Goal: Find specific fact: Find specific fact

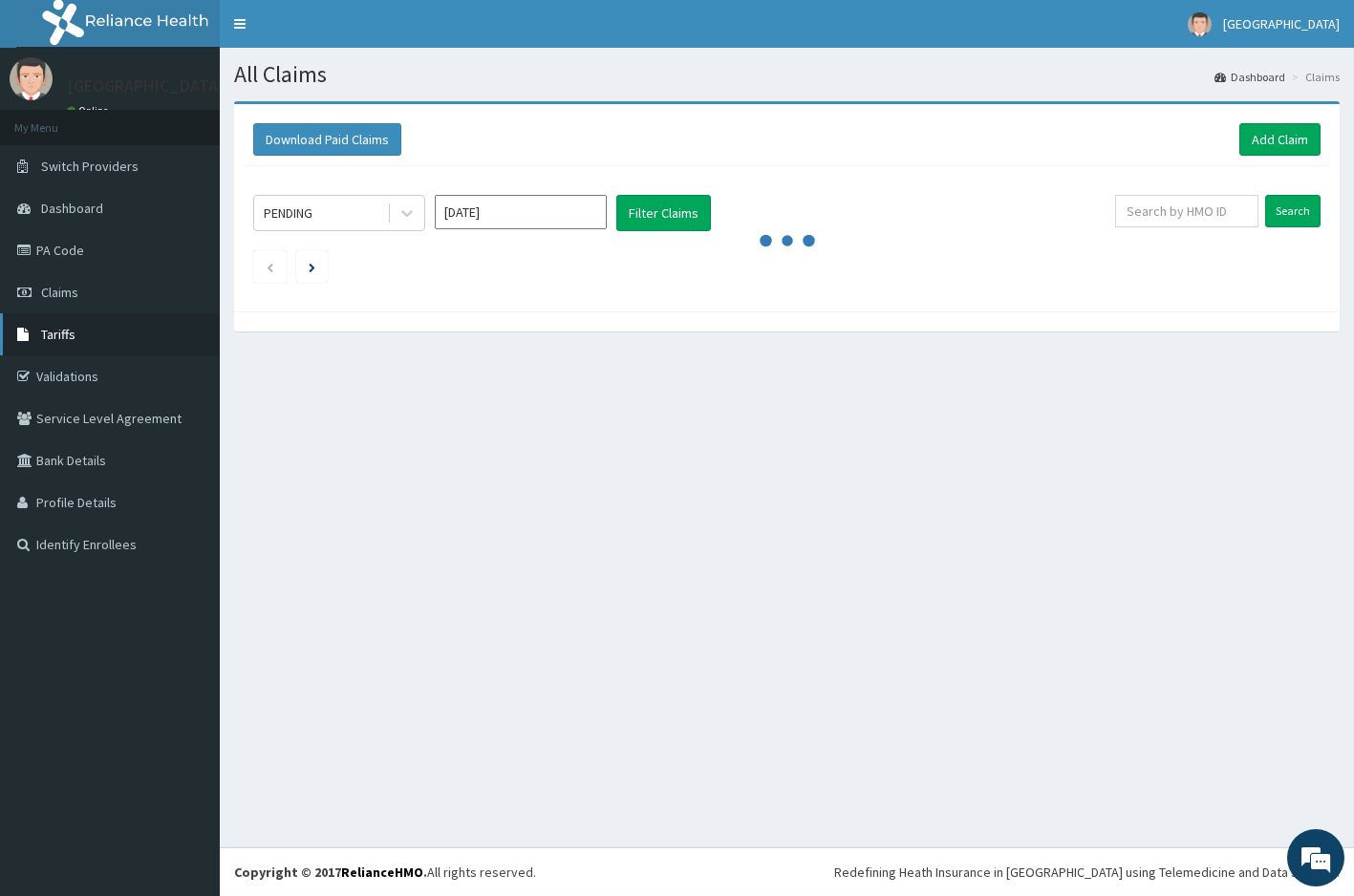
click at [67, 337] on span "Tariffs" at bounding box center [58, 333] width 35 height 17
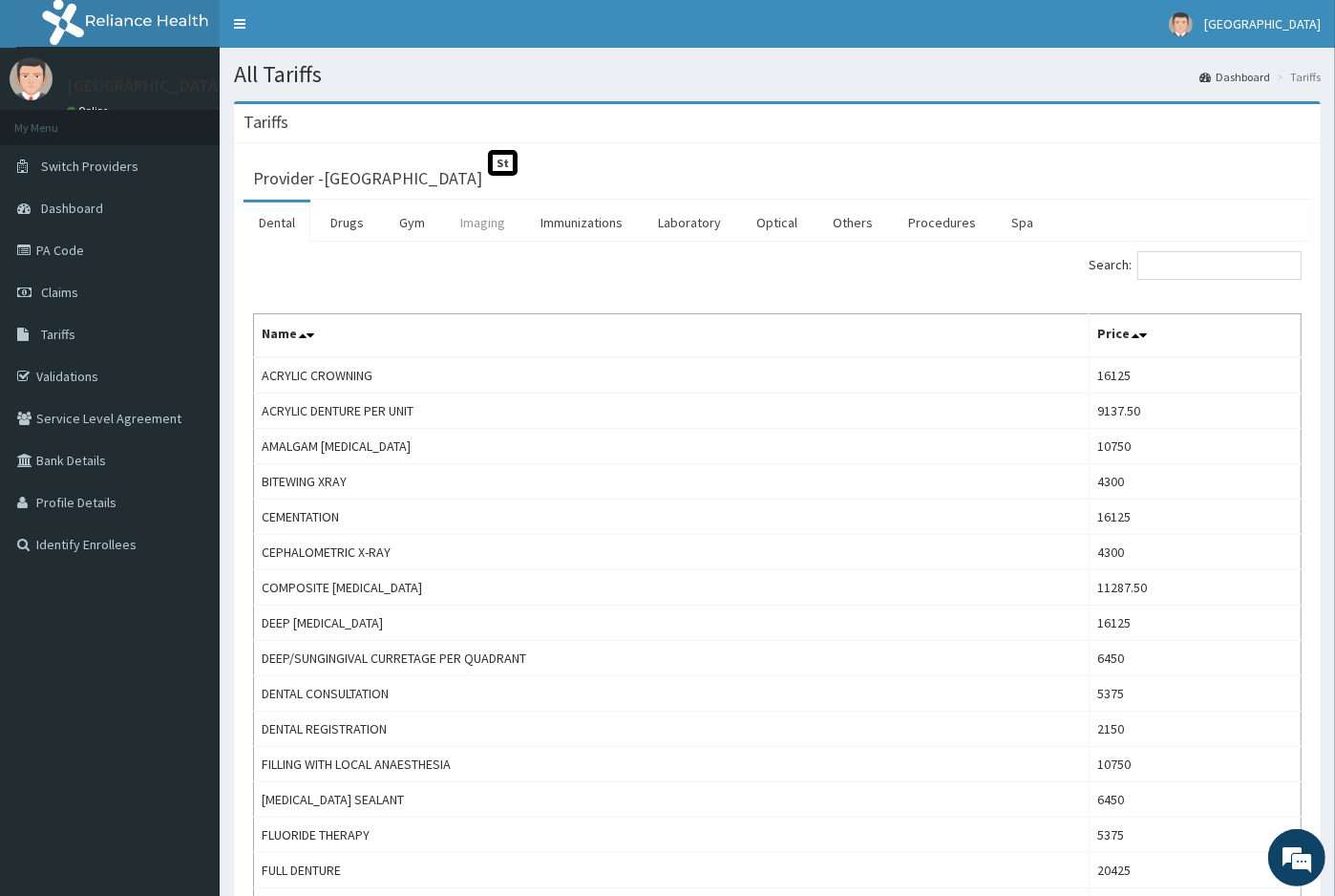
click at [490, 220] on link "Imaging" at bounding box center [483, 223] width 75 height 41
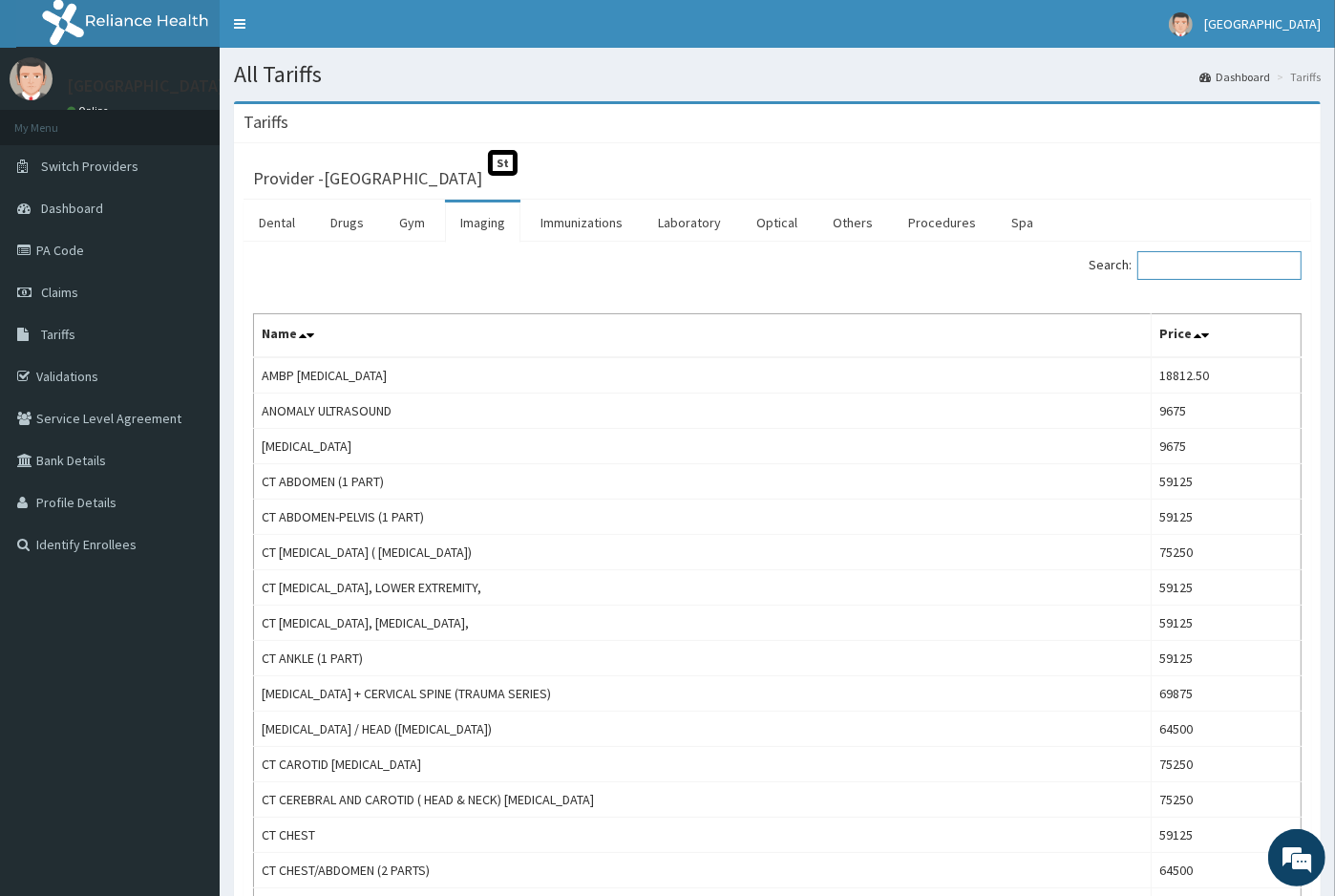
click at [1257, 266] on input "Search:" at bounding box center [1219, 265] width 164 height 29
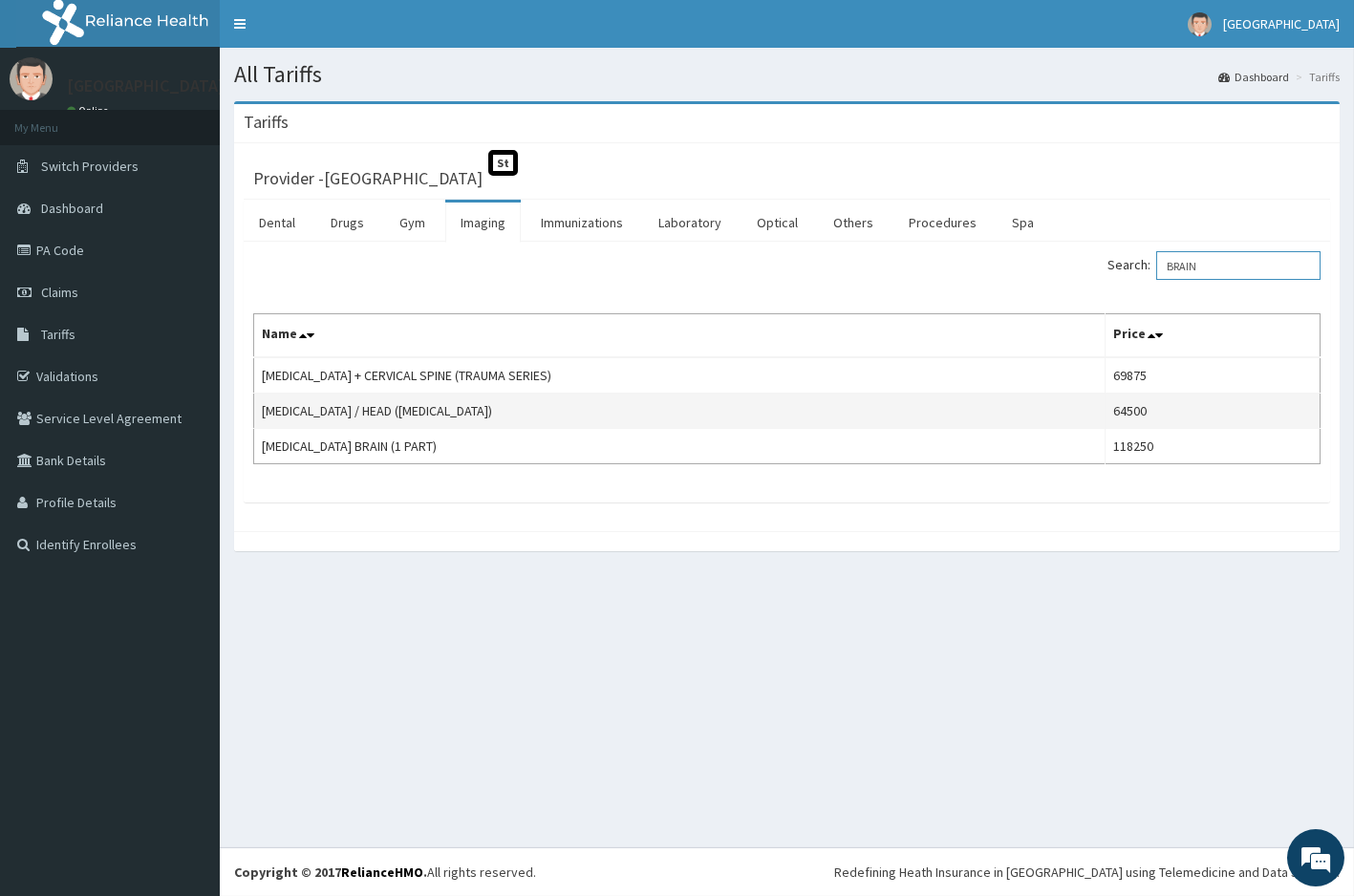
type input "BRAIN"
drag, startPoint x: 422, startPoint y: 408, endPoint x: 312, endPoint y: 408, distance: 110.0
click at [260, 408] on td "[MEDICAL_DATA] / HEAD ([MEDICAL_DATA])" at bounding box center [679, 411] width 852 height 36
copy td "[MEDICAL_DATA] / HEAD ([MEDICAL_DATA])"
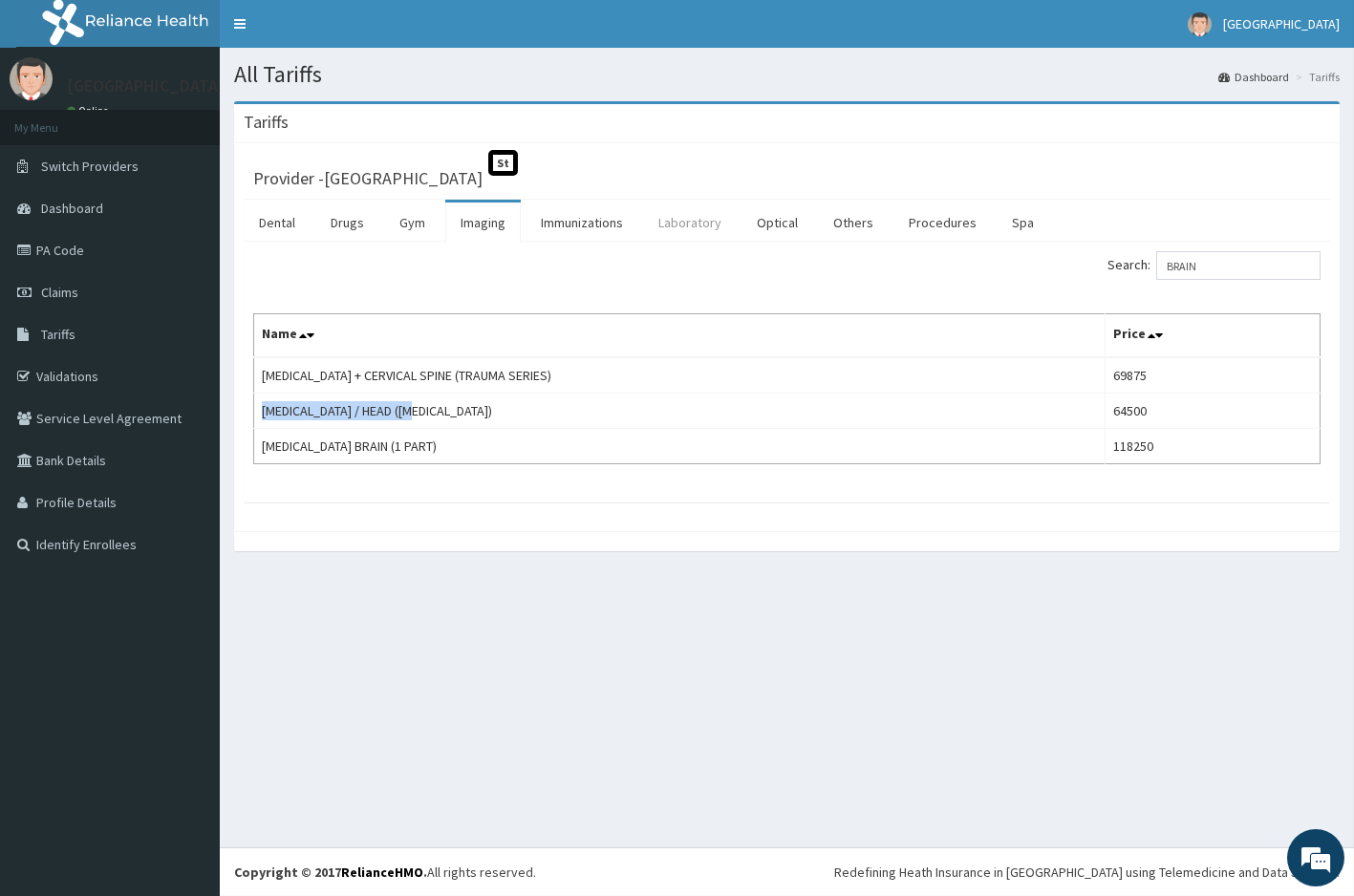
click at [695, 223] on link "Laboratory" at bounding box center [689, 223] width 94 height 41
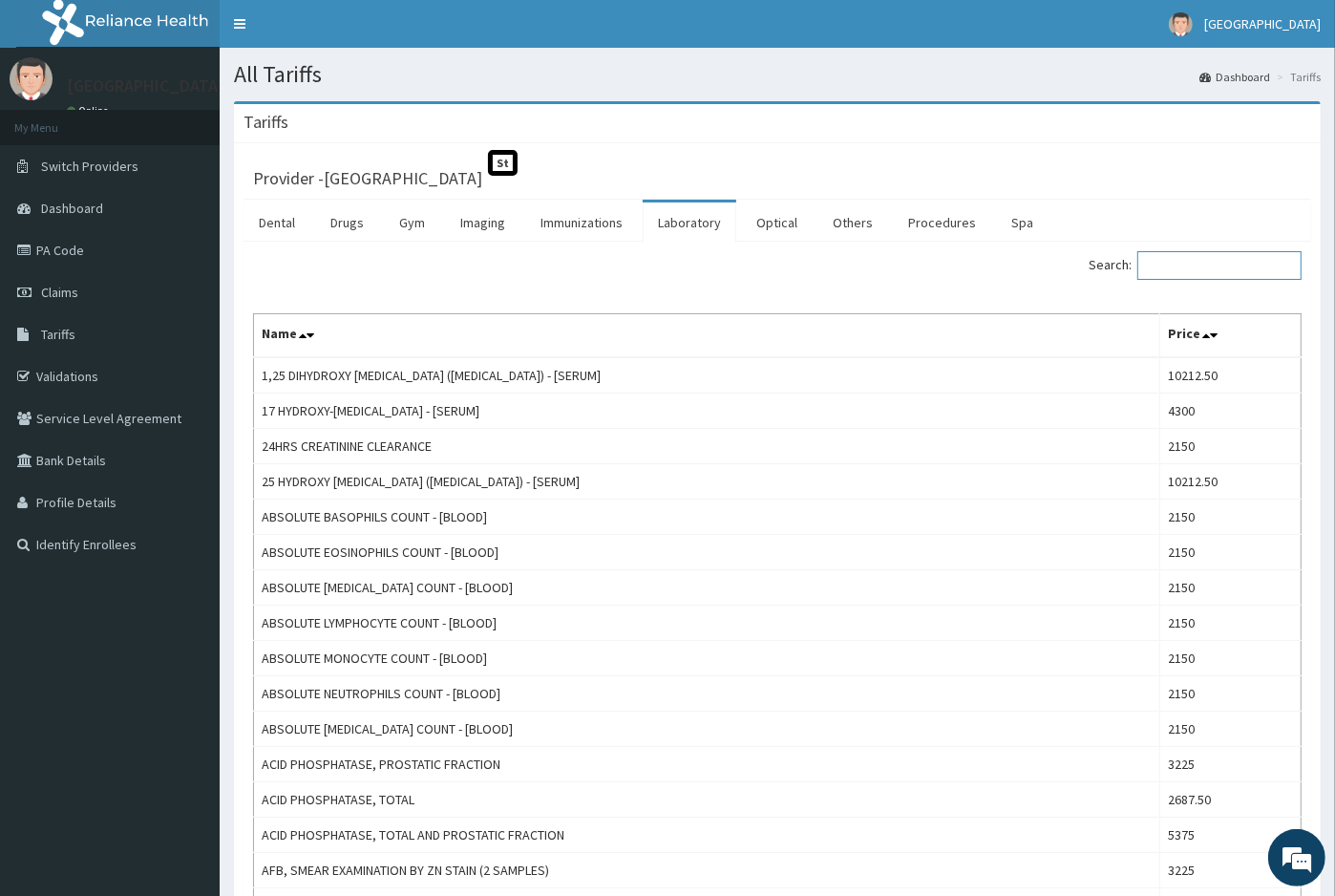
click at [1245, 272] on input "Search:" at bounding box center [1219, 265] width 164 height 29
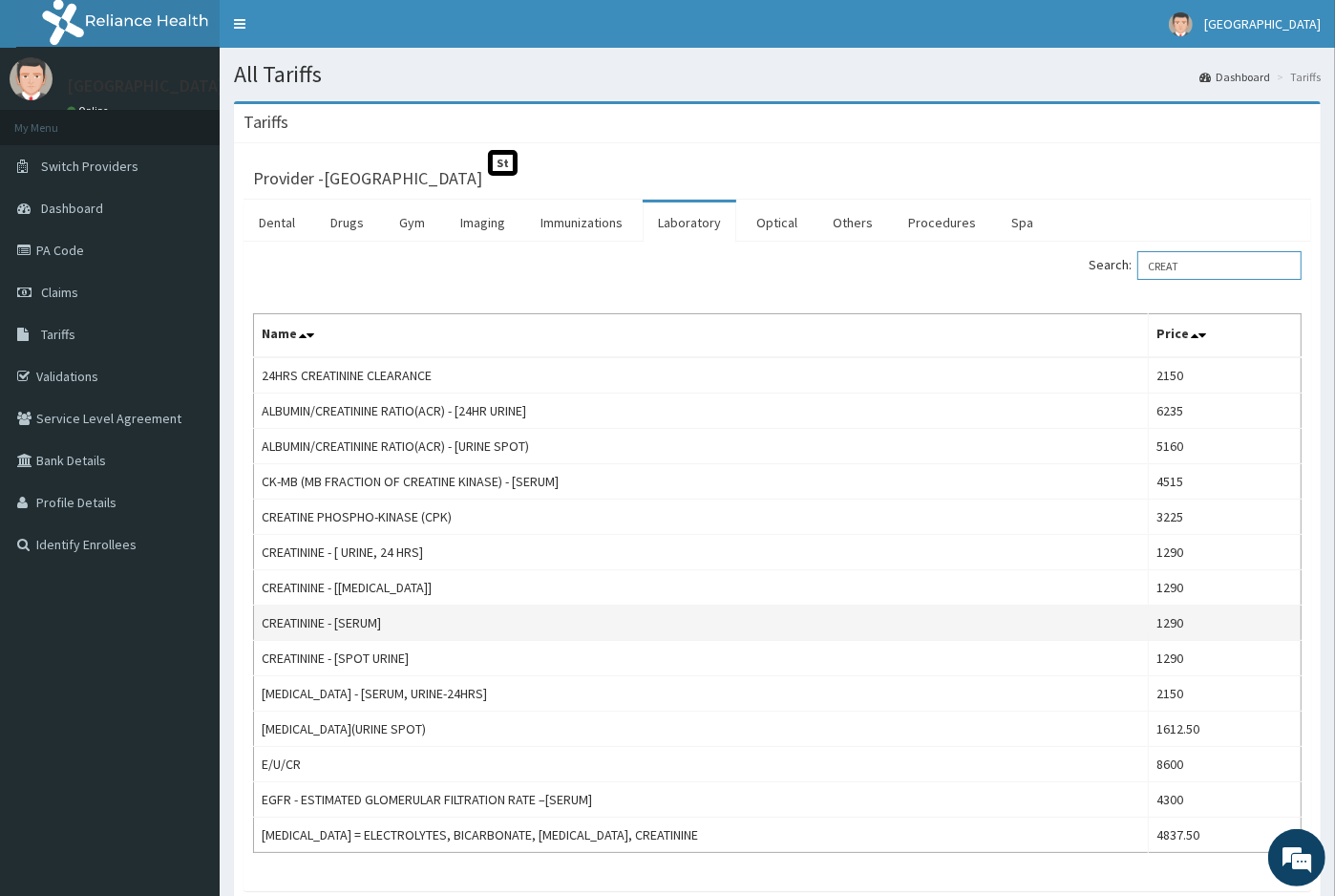
type input "CREAT"
drag, startPoint x: 400, startPoint y: 615, endPoint x: 263, endPoint y: 621, distance: 137.1
click at [263, 621] on td "CREATININE - [SERUM]" at bounding box center [701, 623] width 895 height 36
copy td "CREATININE - [SERUM]"
